Goal: Register for event/course

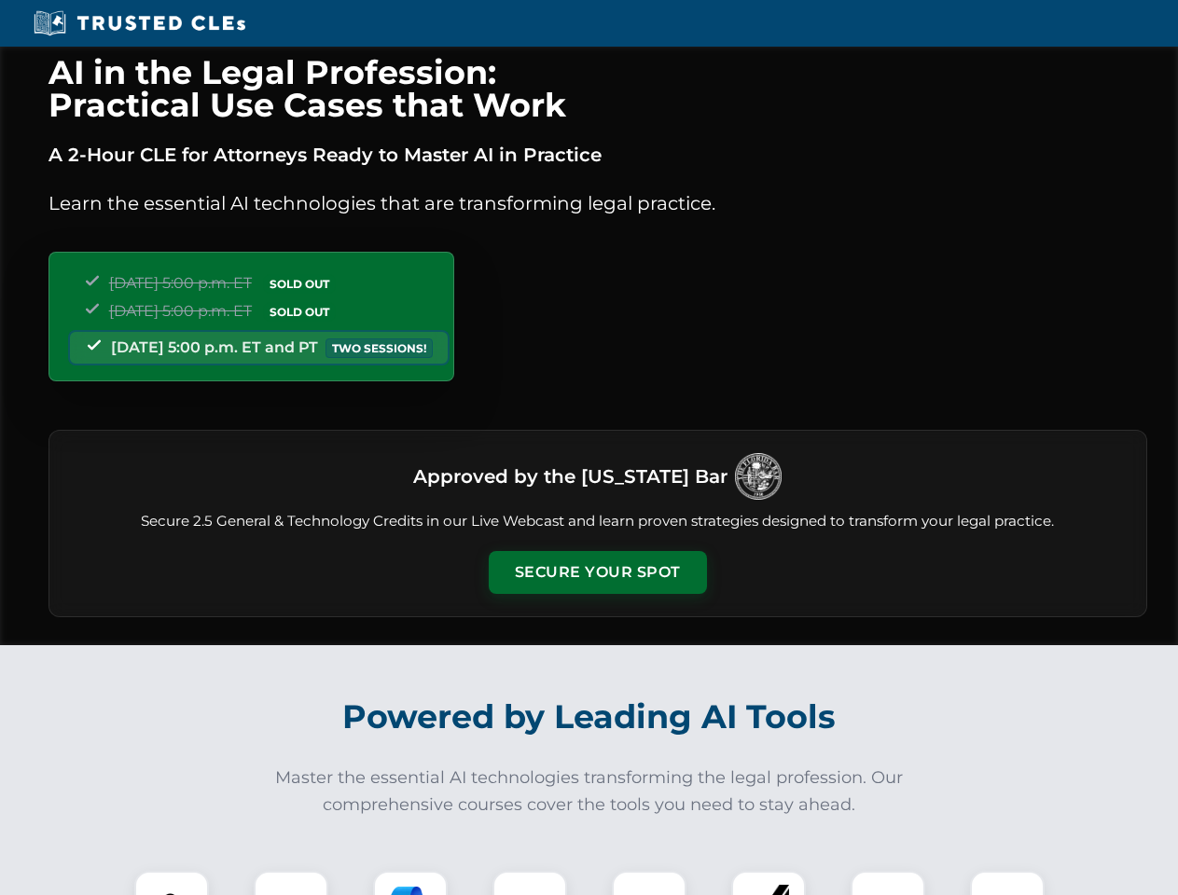
click at [597, 573] on button "Secure Your Spot" at bounding box center [598, 572] width 218 height 43
click at [172, 883] on img at bounding box center [172, 908] width 54 height 54
click at [291, 883] on div at bounding box center [291, 908] width 75 height 75
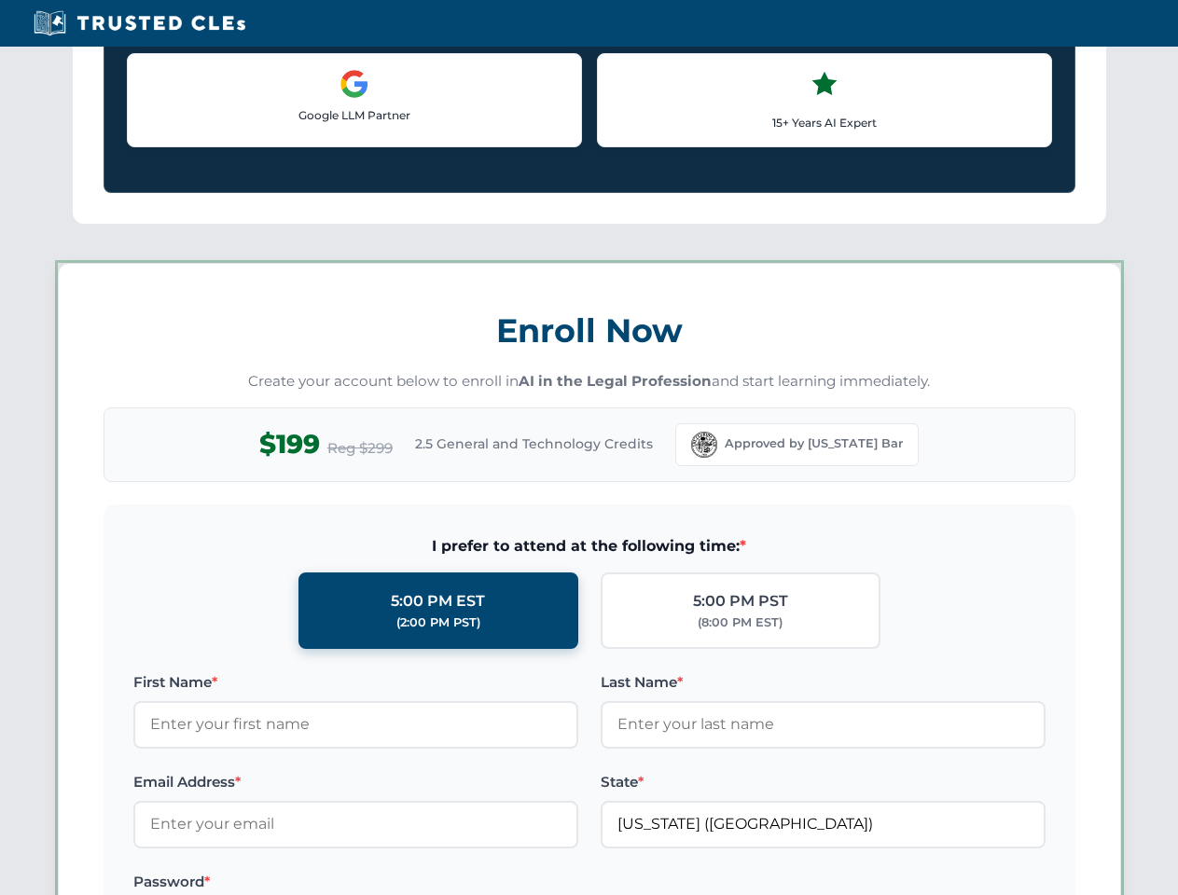
click at [530, 883] on label "Password *" at bounding box center [355, 882] width 445 height 22
